Goal: Find specific page/section: Find specific page/section

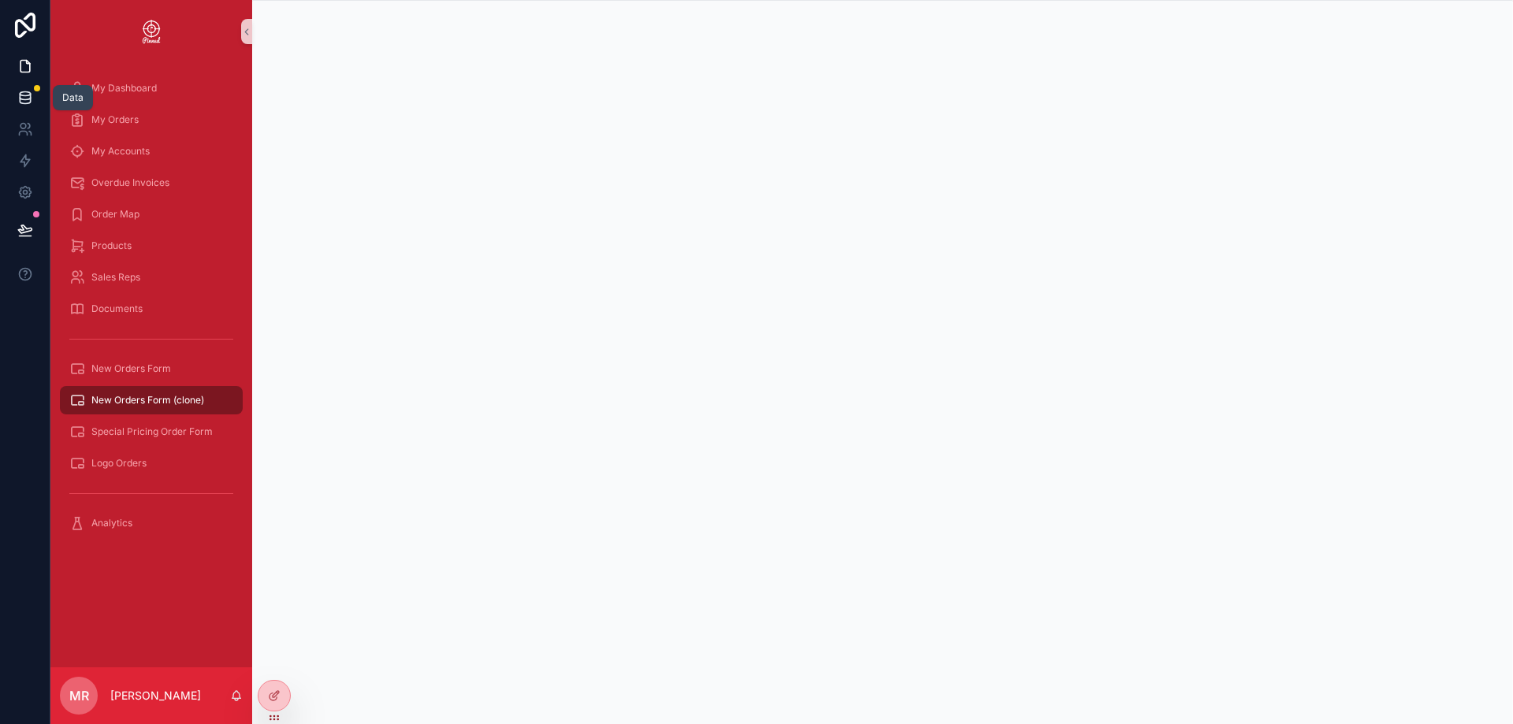
click at [27, 102] on icon at bounding box center [25, 98] width 16 height 16
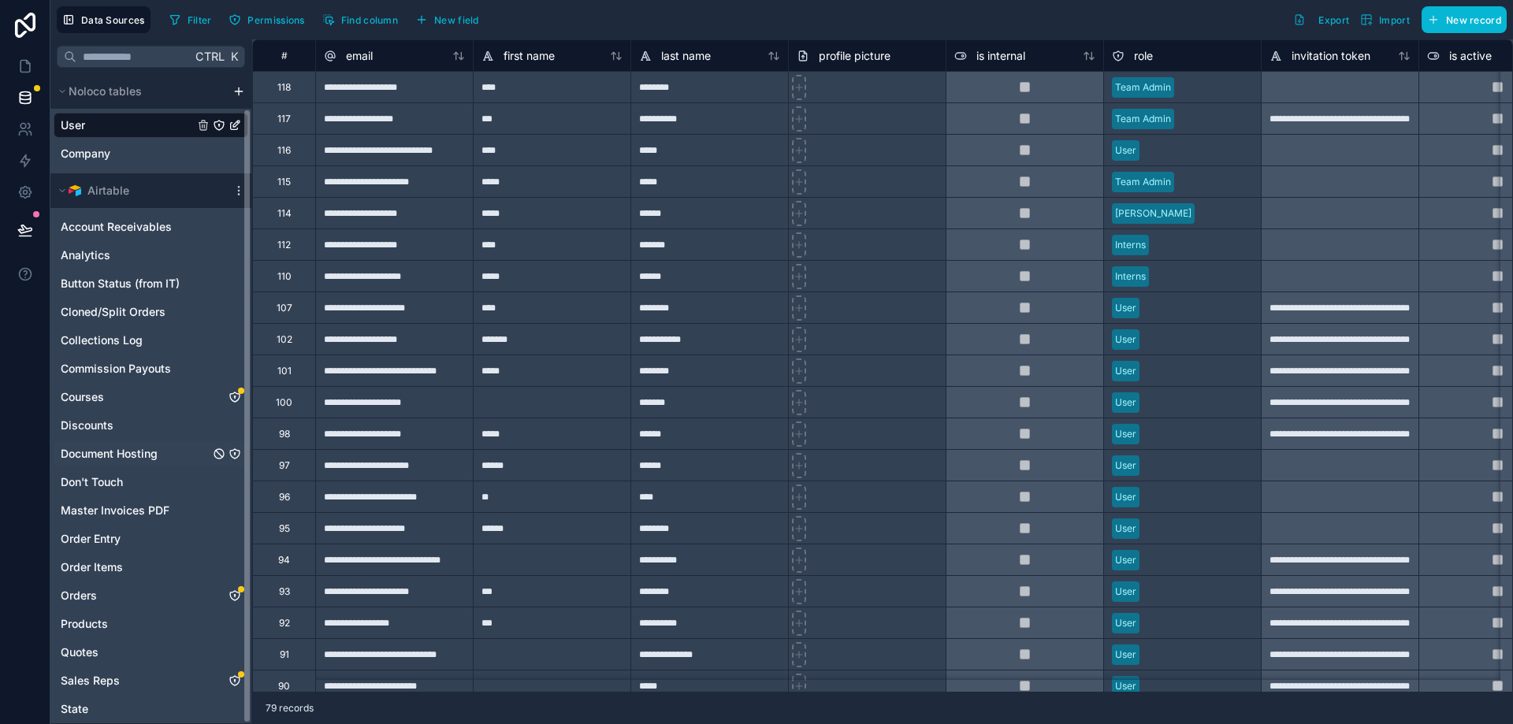
scroll to position [36, 0]
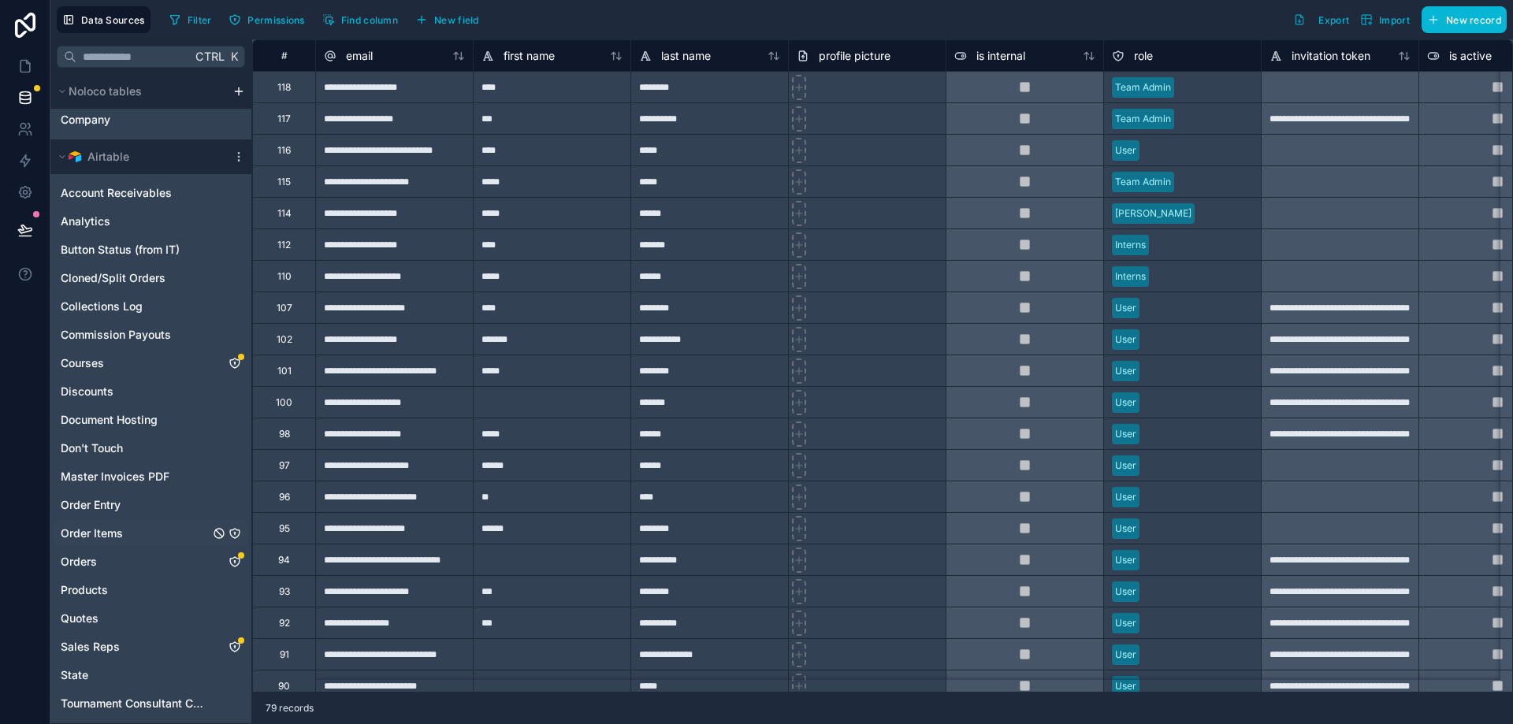
click at [106, 529] on span "Order Items" at bounding box center [92, 534] width 62 height 16
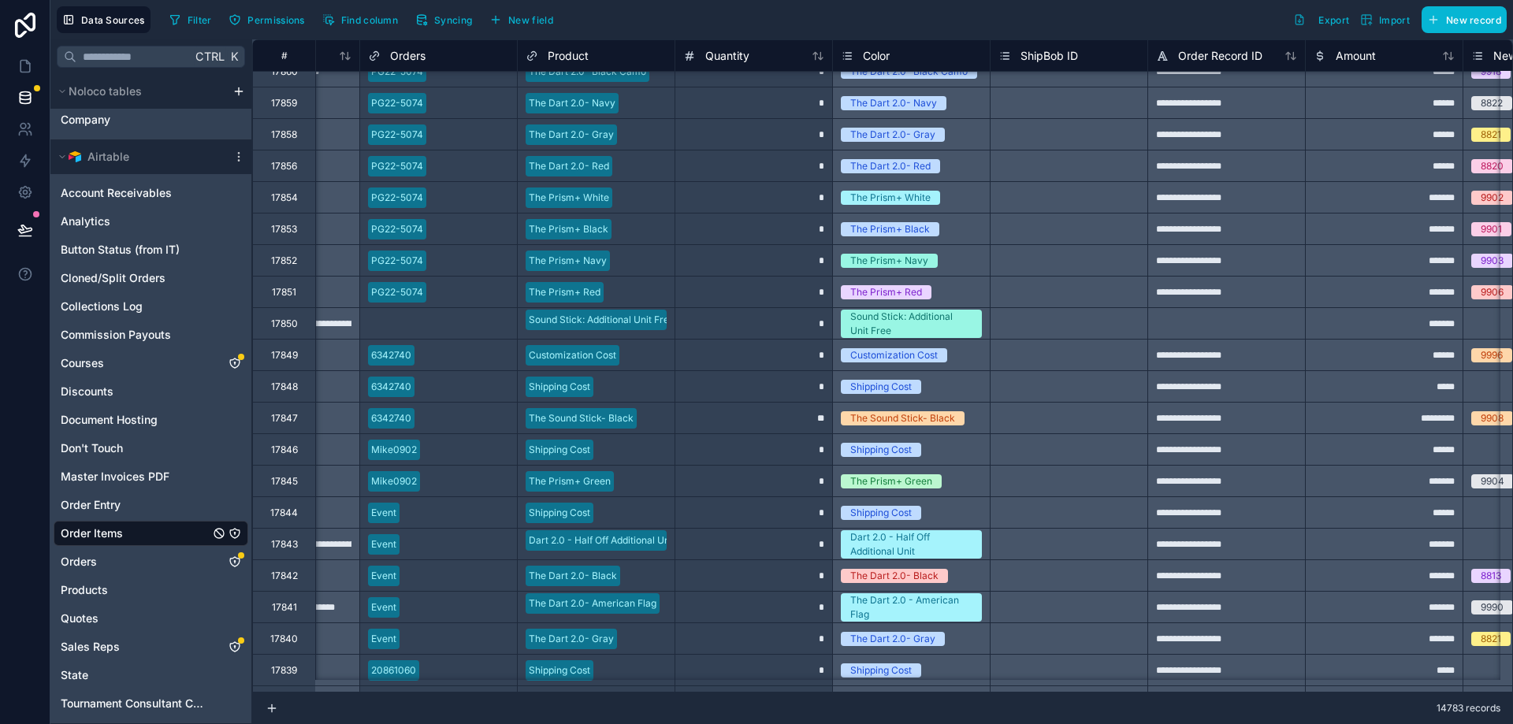
scroll to position [2759, 0]
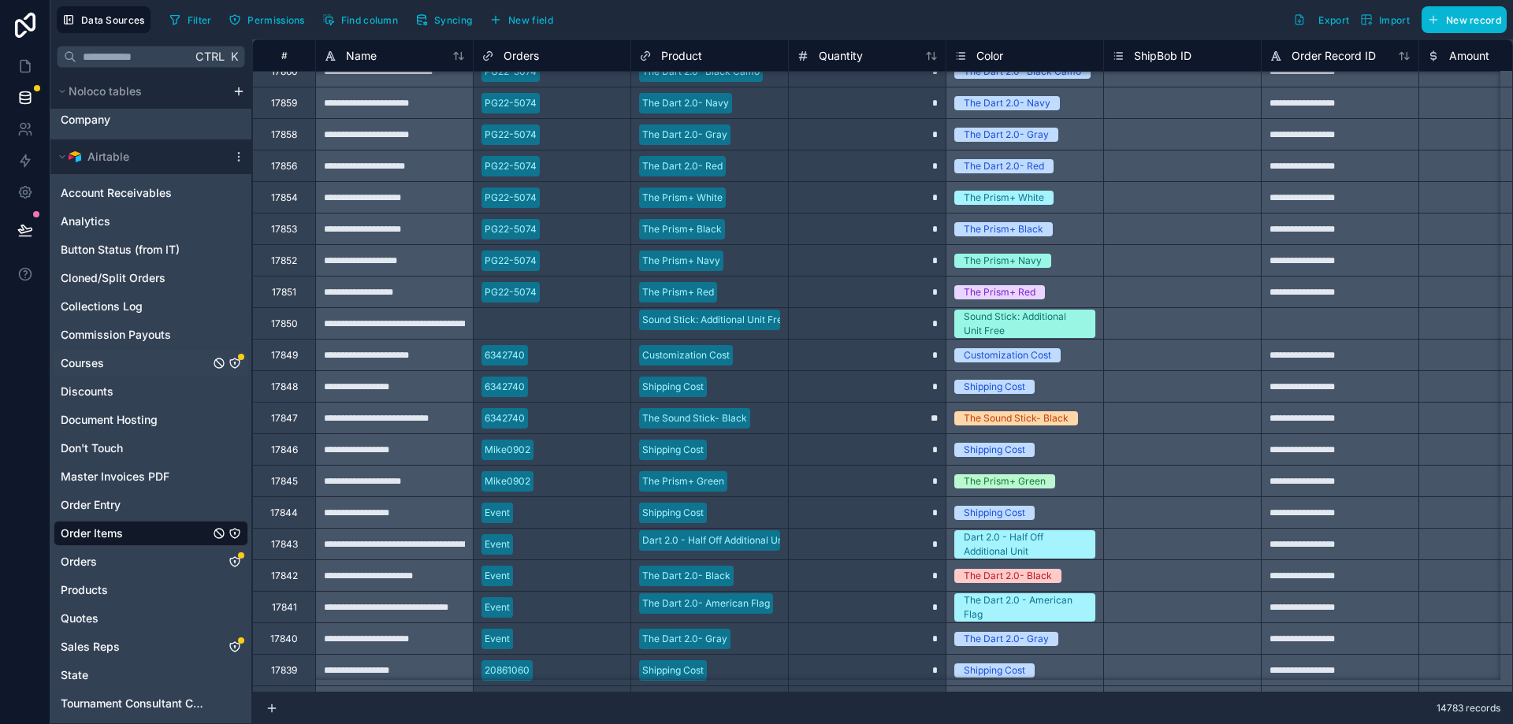
click at [107, 369] on link "Courses" at bounding box center [135, 363] width 149 height 16
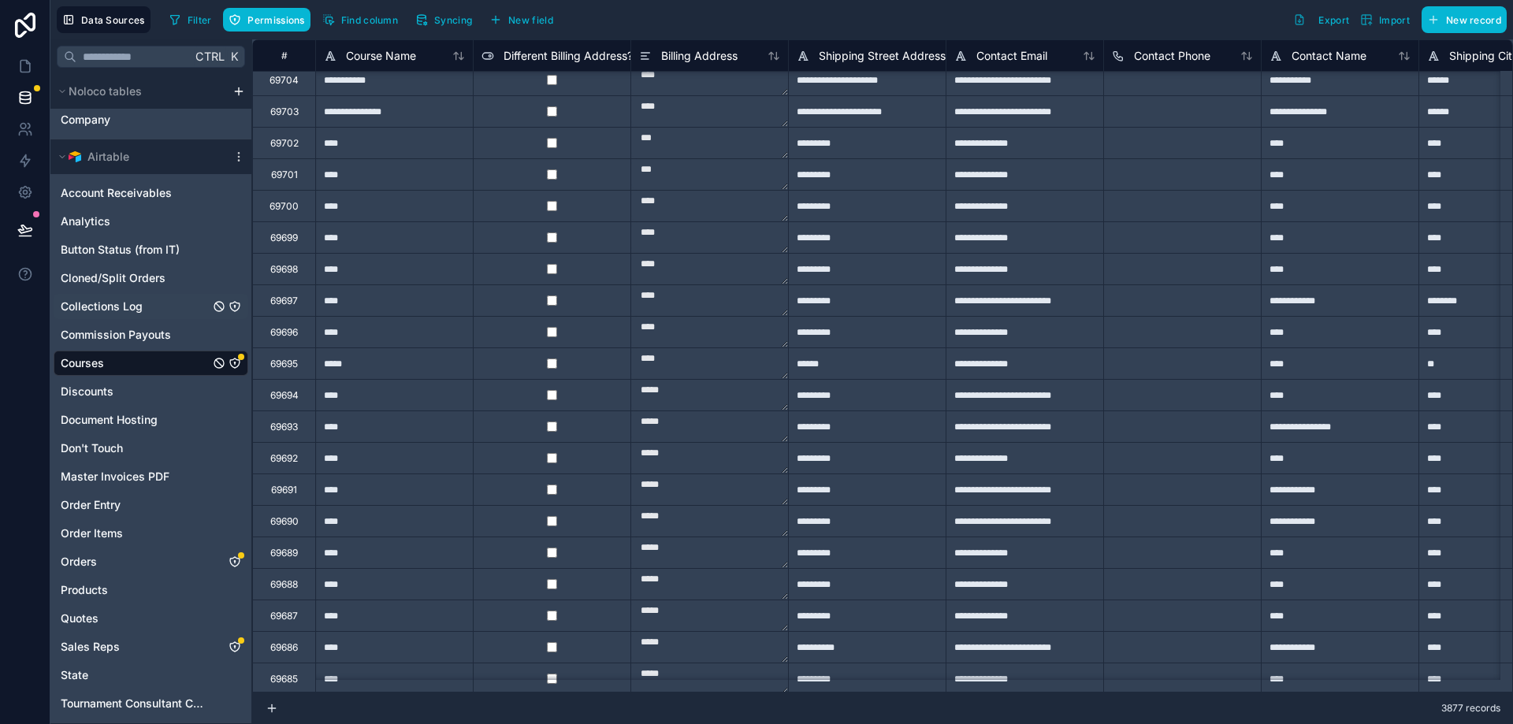
scroll to position [1182, 0]
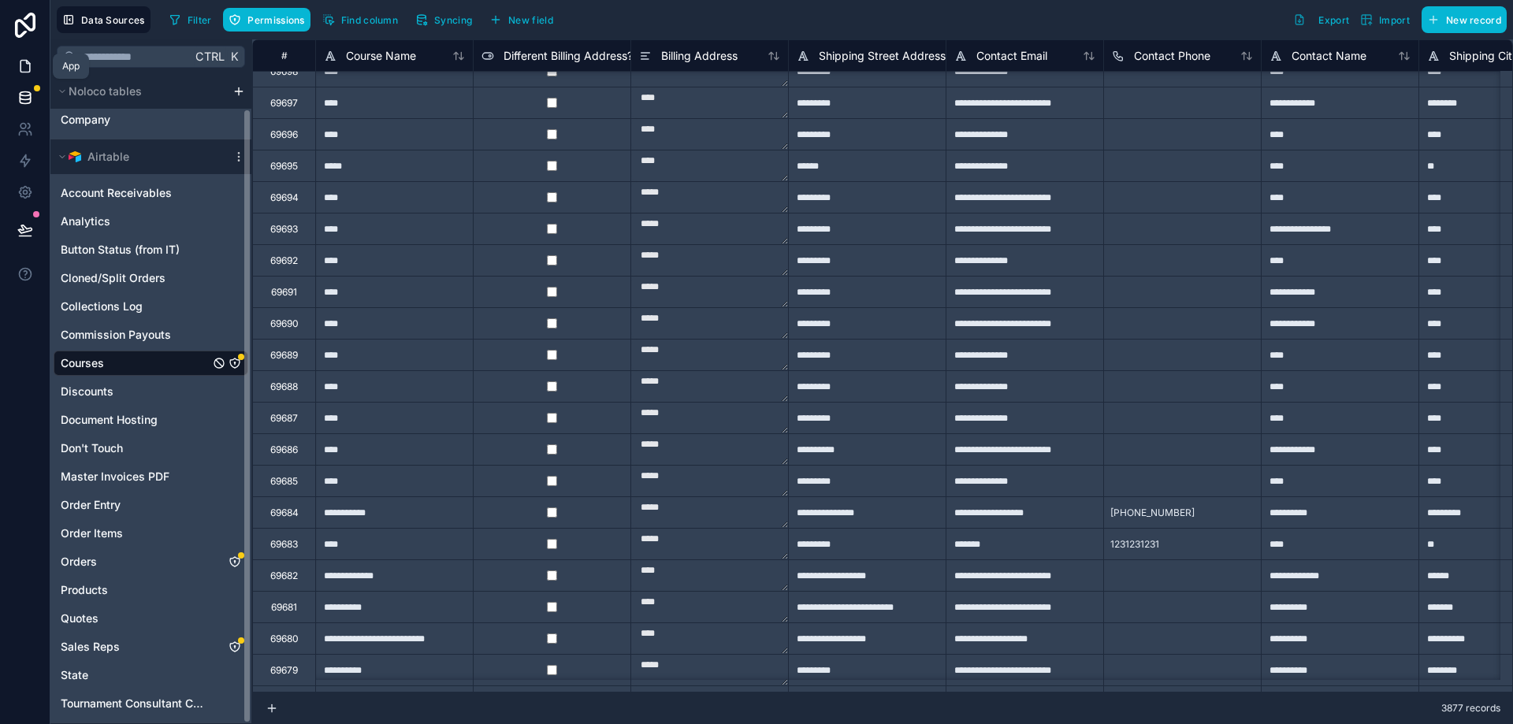
click at [24, 62] on icon at bounding box center [25, 66] width 16 height 16
